Goal: Task Accomplishment & Management: Use online tool/utility

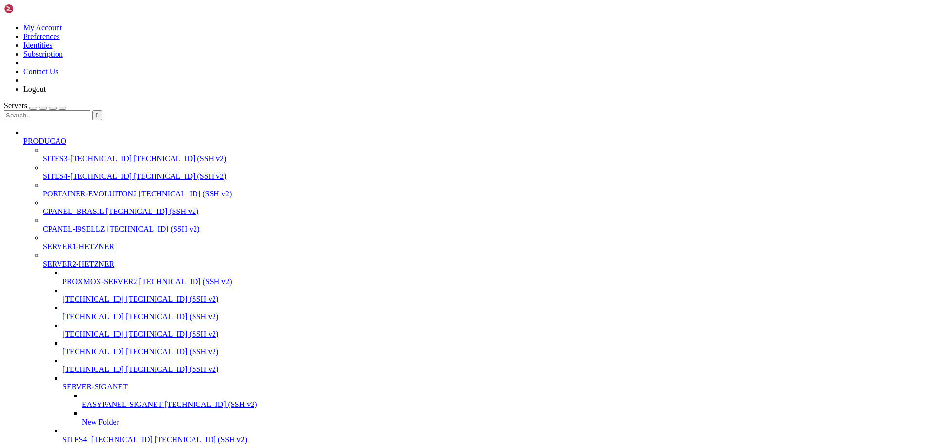
drag, startPoint x: 505, startPoint y: 160, endPoint x: 497, endPoint y: 168, distance: 11.4
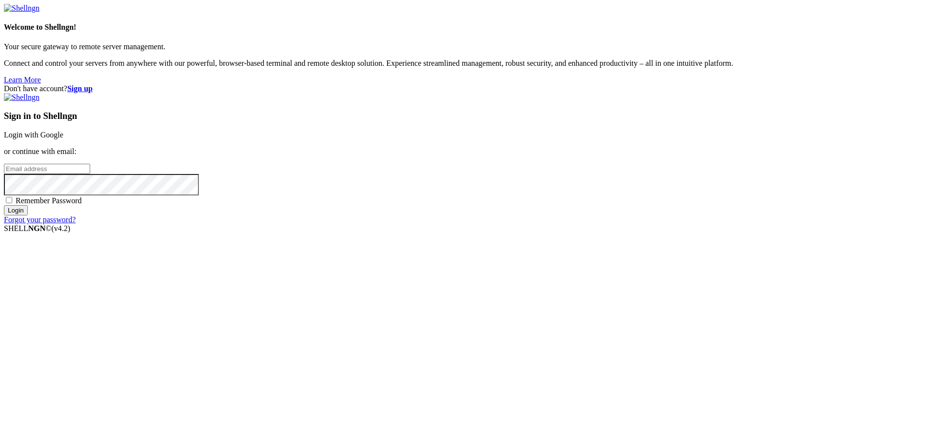
click at [63, 139] on link "Login with Google" at bounding box center [33, 135] width 59 height 8
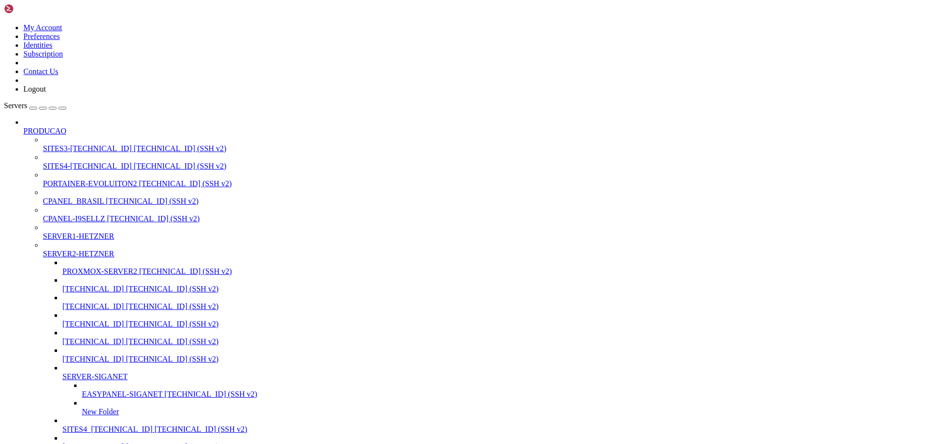
scroll to position [141, 0]
click at [53, 108] on div "button" at bounding box center [53, 108] width 0 height 0
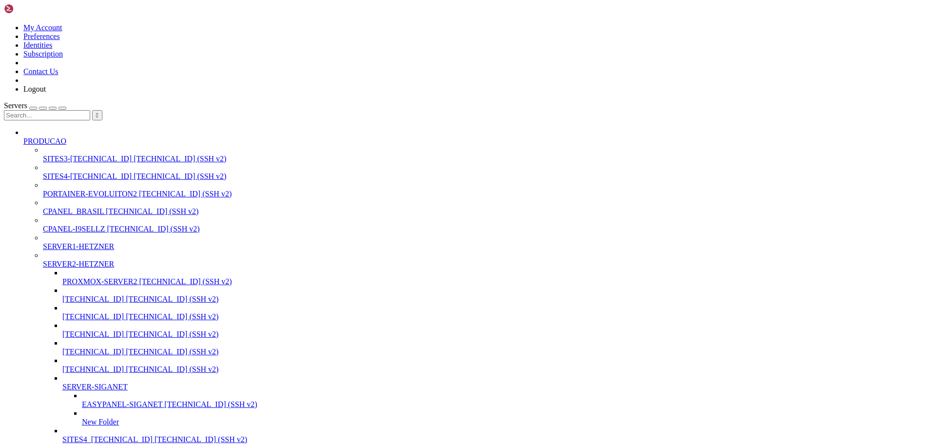
click at [70, 110] on input "text" at bounding box center [47, 115] width 86 height 10
click at [82, 400] on span "EASYPANEL-SIGANET" at bounding box center [122, 404] width 80 height 8
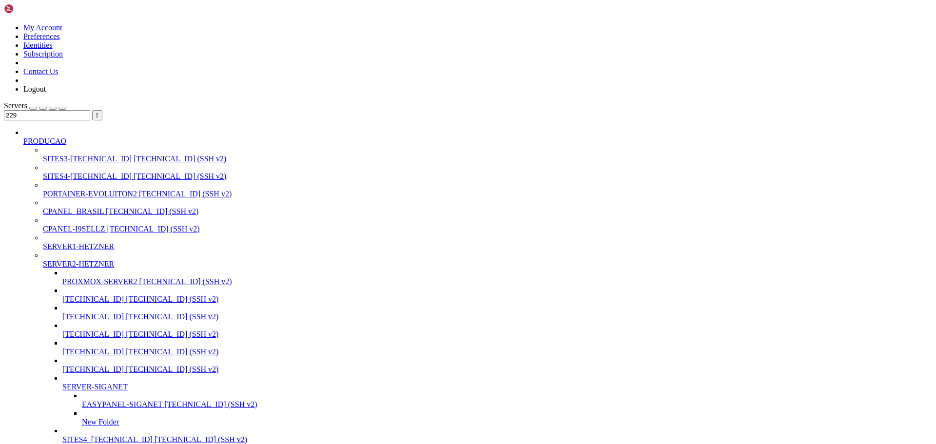
scroll to position [127, 0]
click at [78, 110] on input "229" at bounding box center [47, 115] width 86 height 10
click at [76, 110] on input "229" at bounding box center [47, 115] width 86 height 10
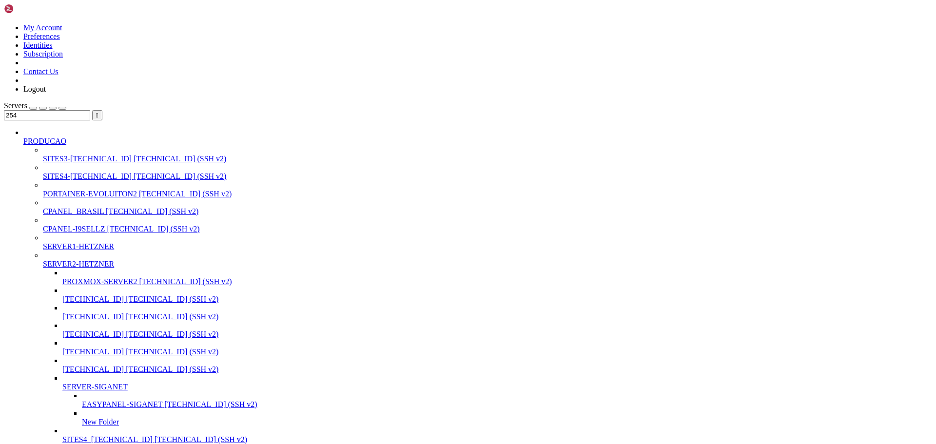
type input "254"
